Goal: Transaction & Acquisition: Purchase product/service

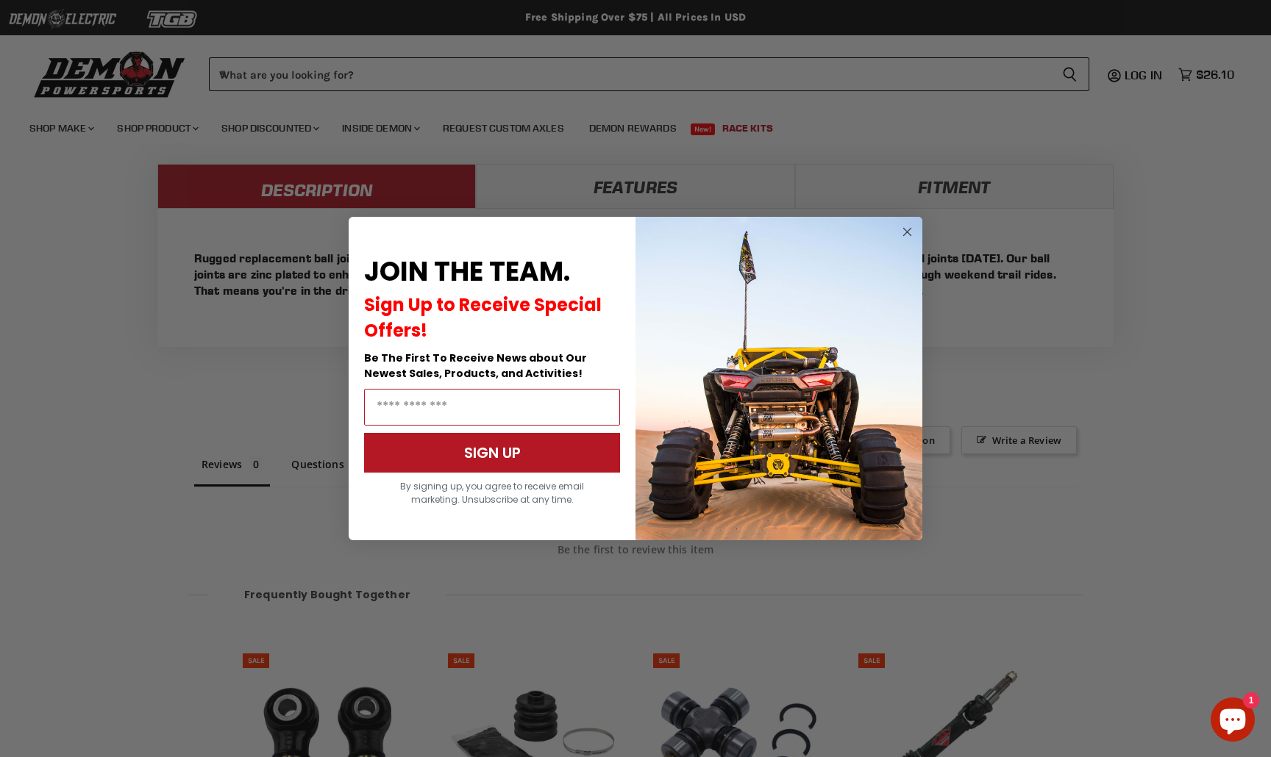
scroll to position [1066, 0]
